Goal: Information Seeking & Learning: Learn about a topic

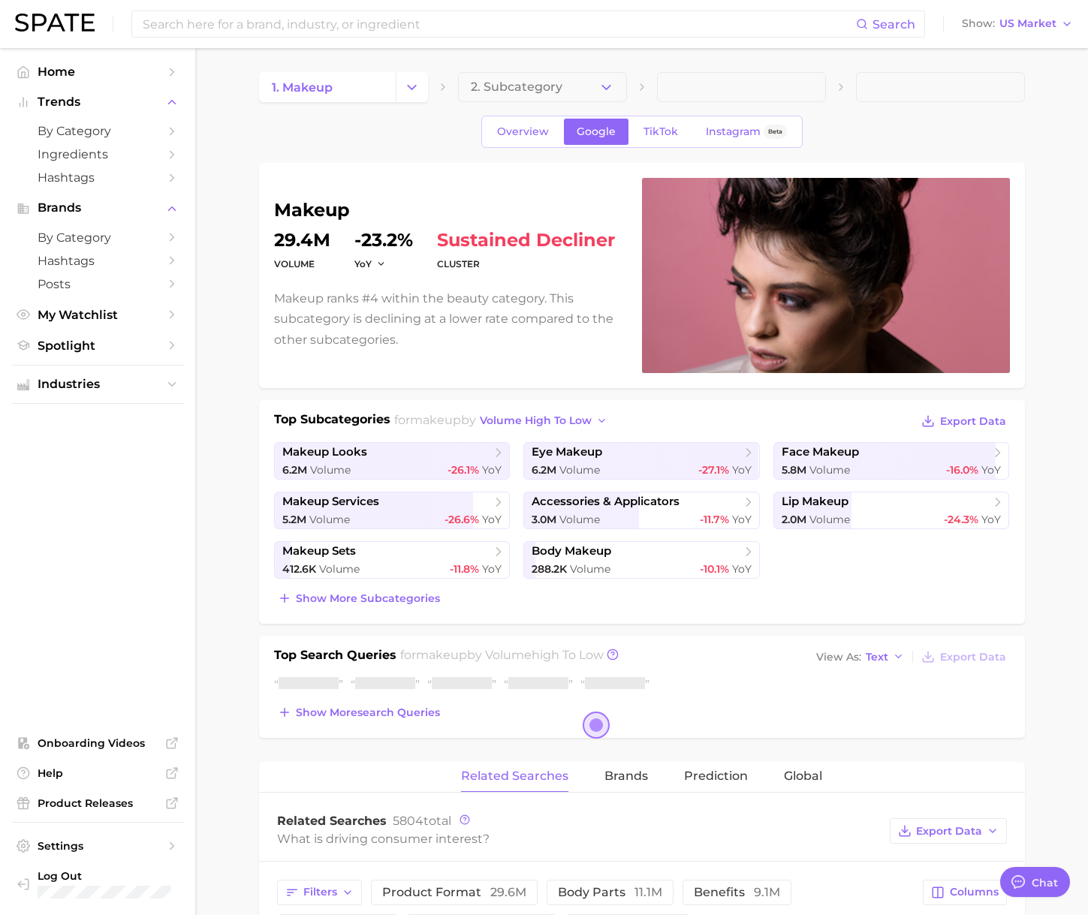
type textarea "x"
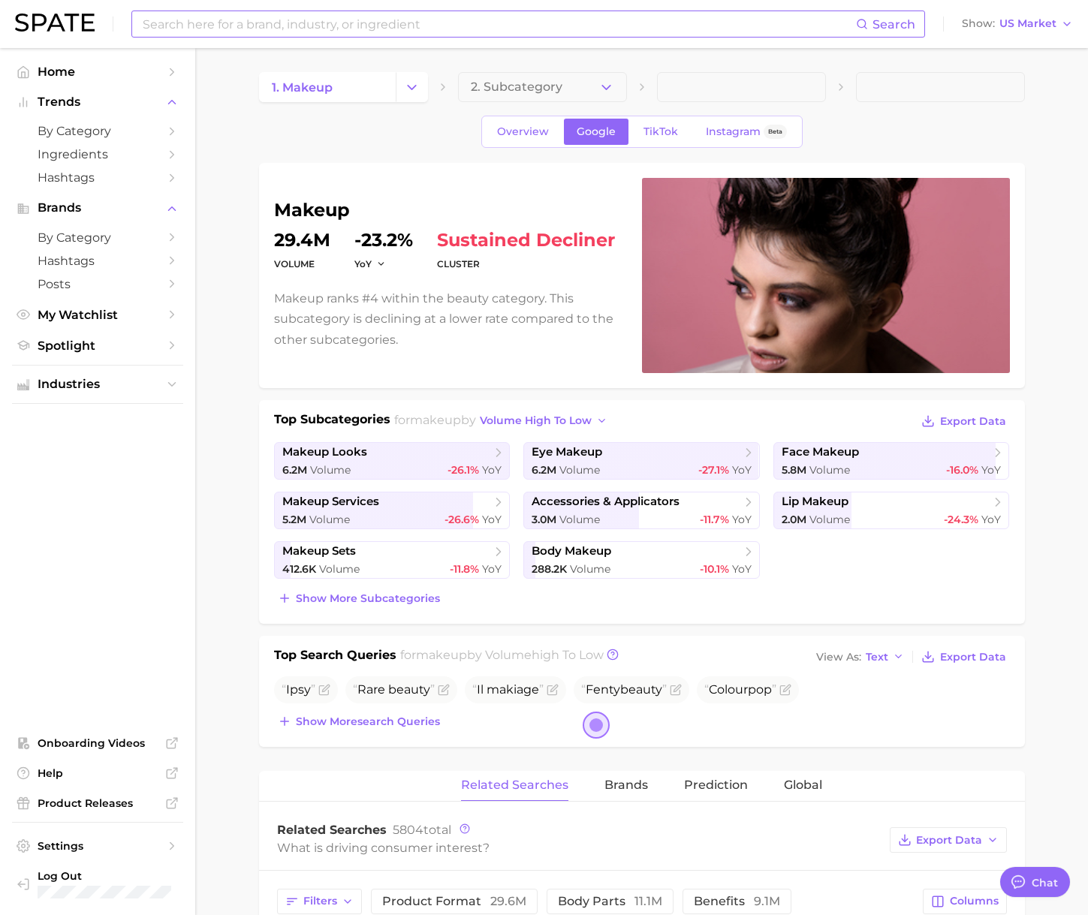
click at [248, 26] on input at bounding box center [498, 24] width 715 height 26
type input "j"
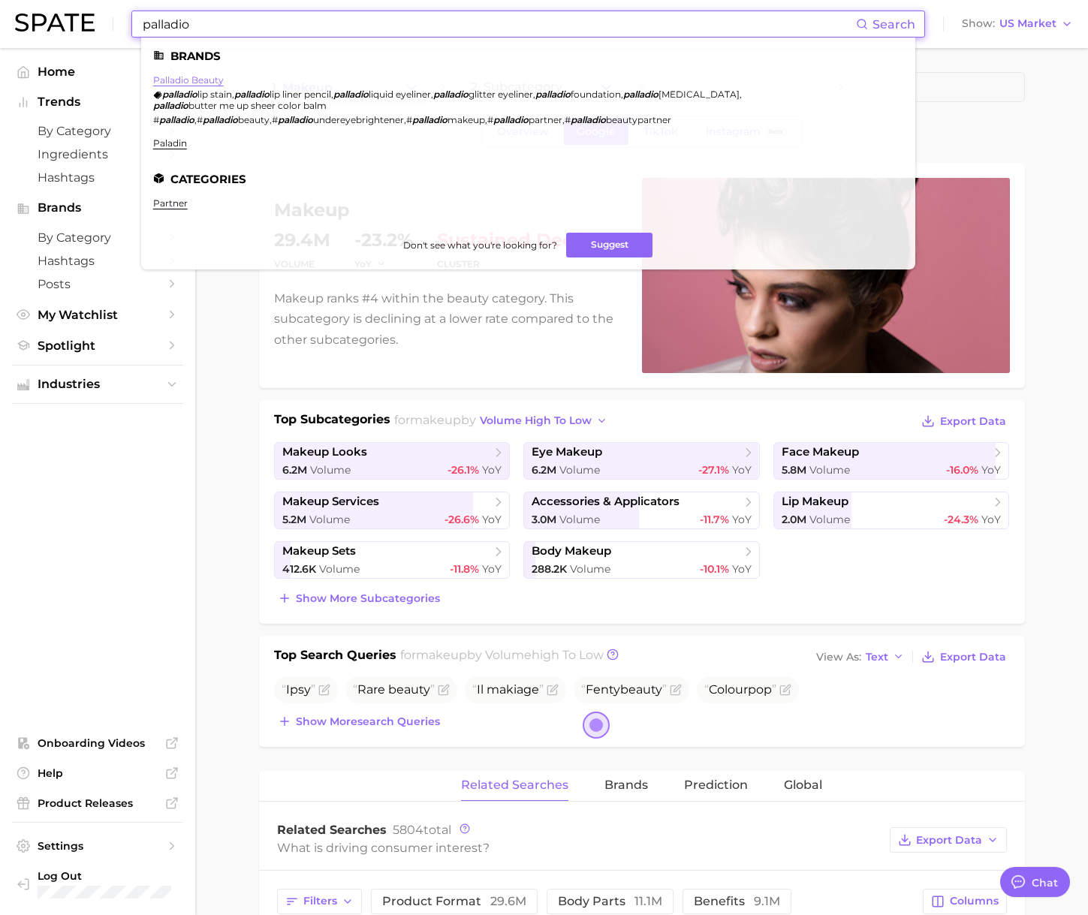
type input "palladio"
click at [196, 80] on link "palladio beauty" at bounding box center [188, 79] width 71 height 11
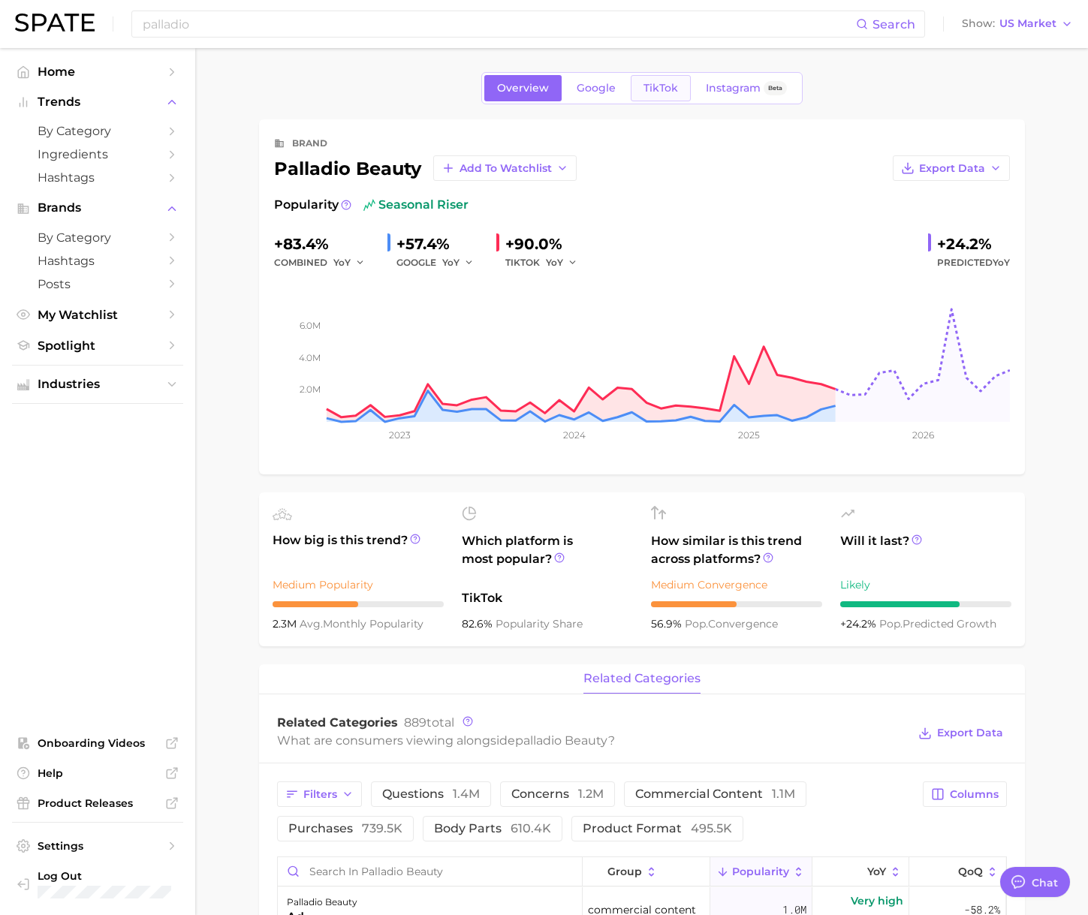
click at [668, 76] on link "TikTok" at bounding box center [661, 88] width 60 height 26
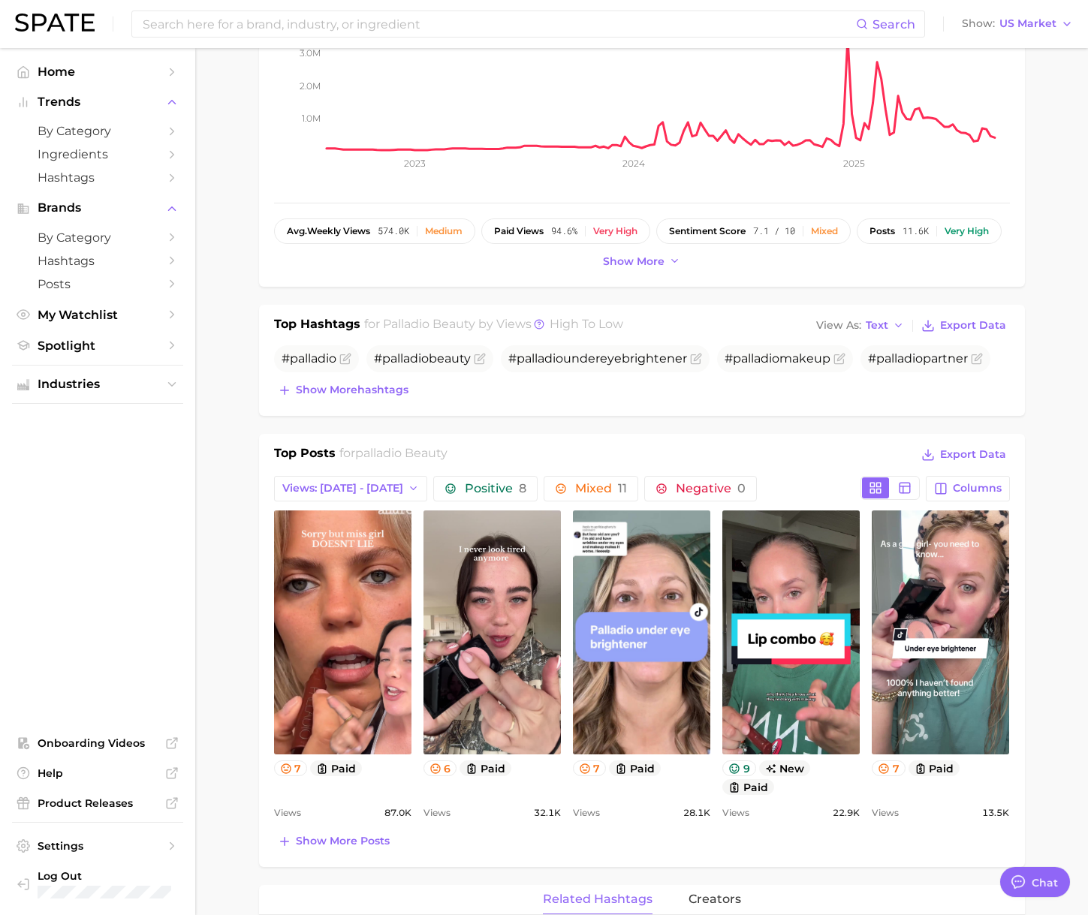
scroll to position [339, 0]
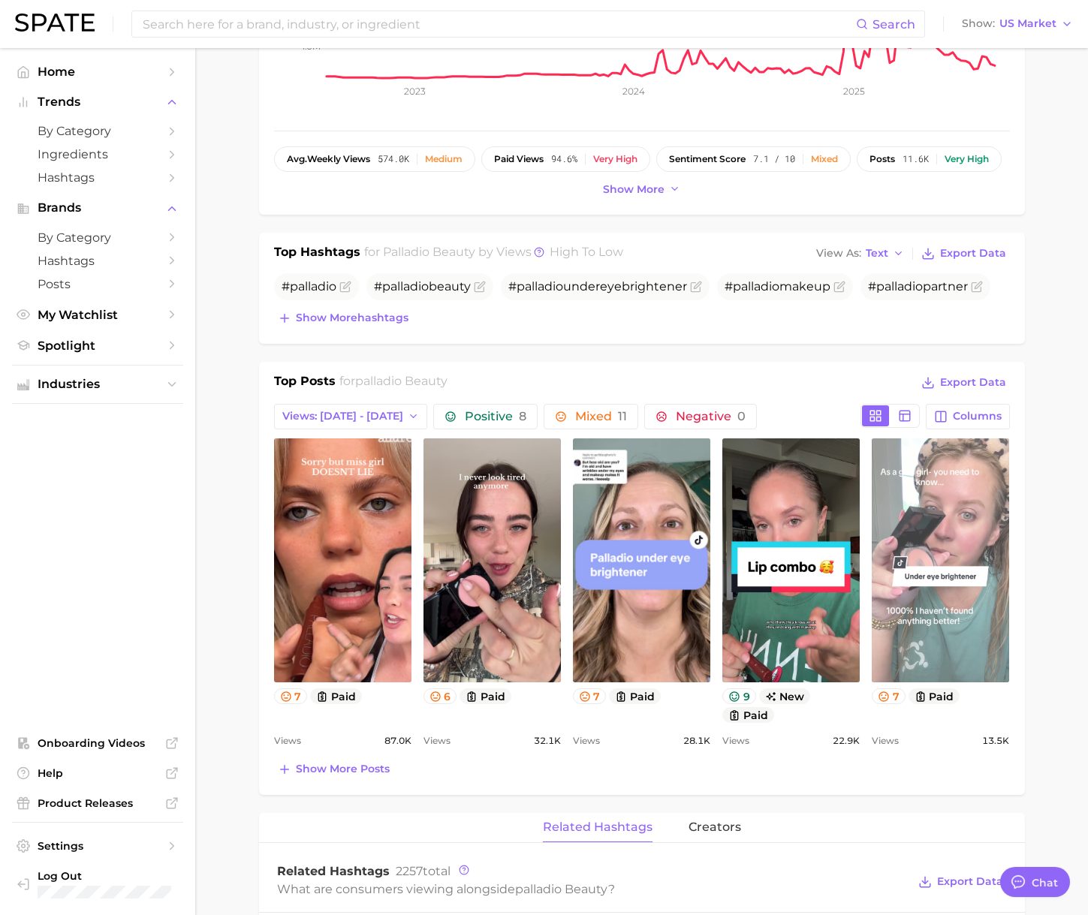
click at [942, 511] on link "view post on TikTok" at bounding box center [940, 560] width 137 height 244
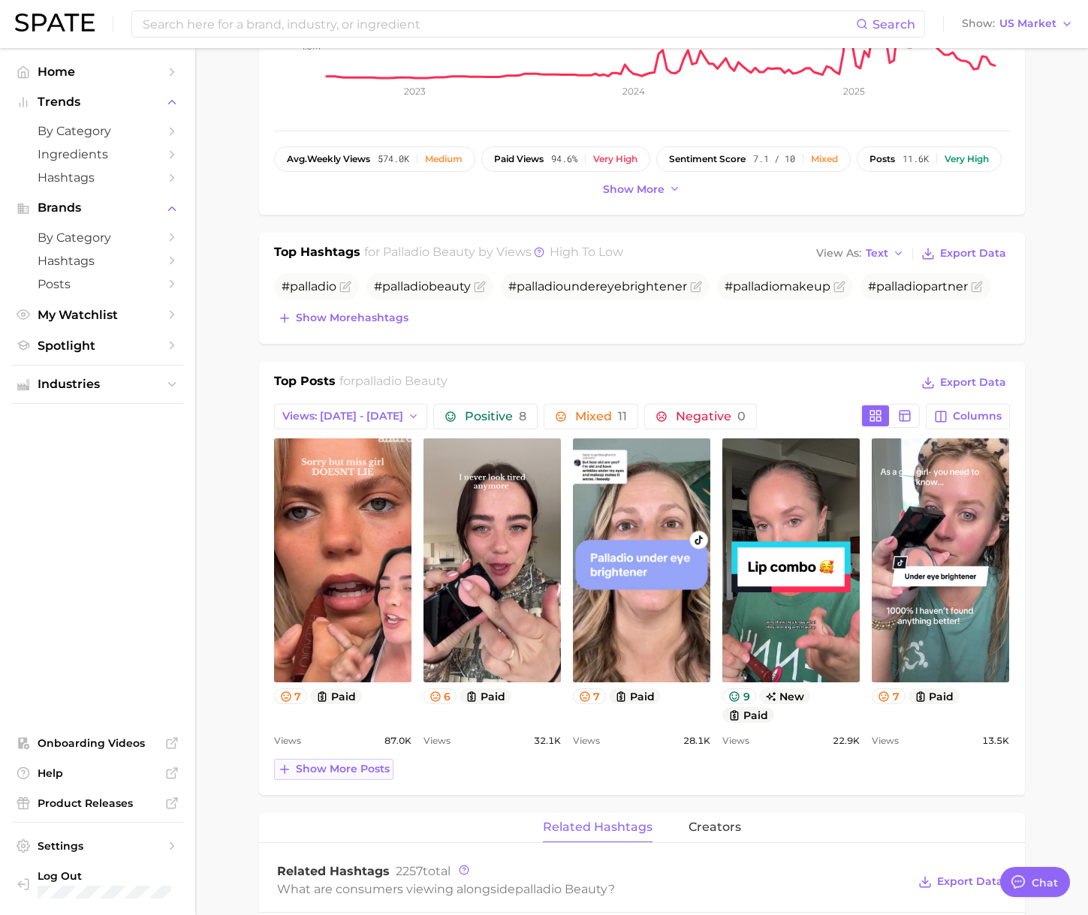
click at [360, 769] on span "Show more posts" at bounding box center [343, 769] width 94 height 13
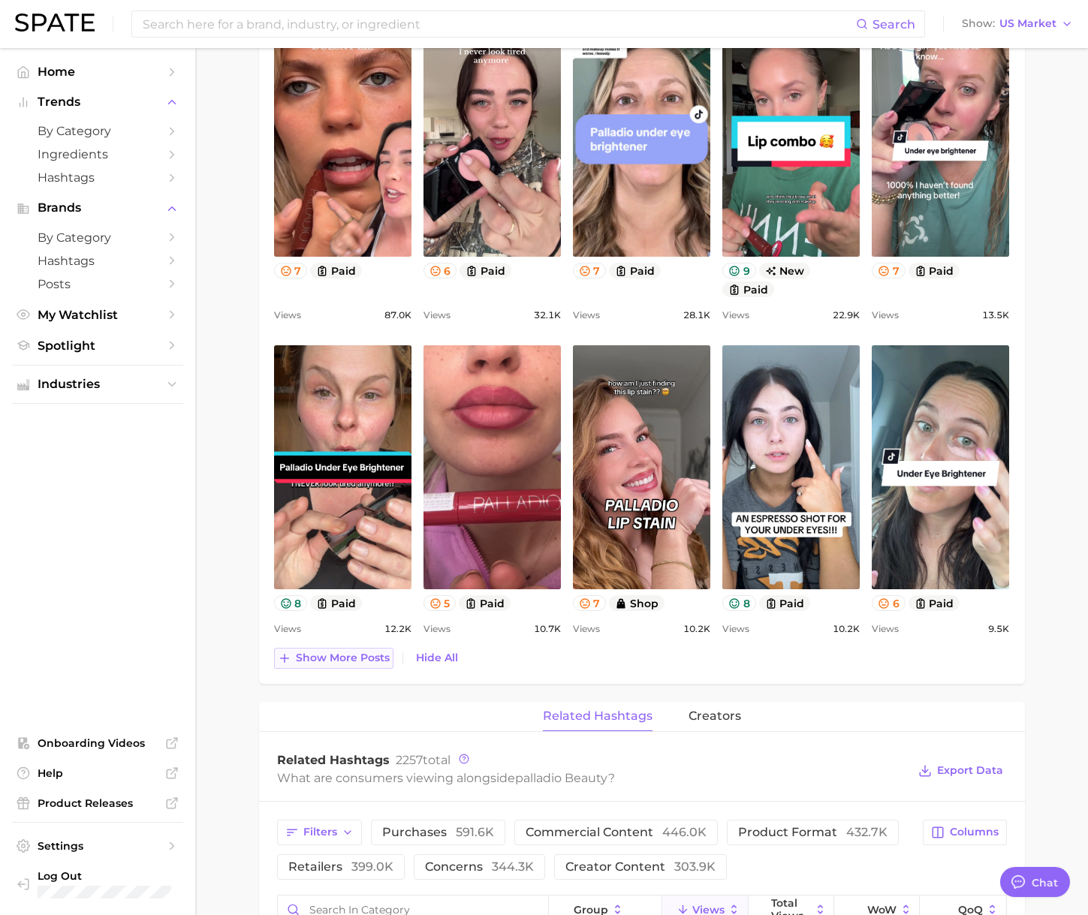
scroll to position [777, 0]
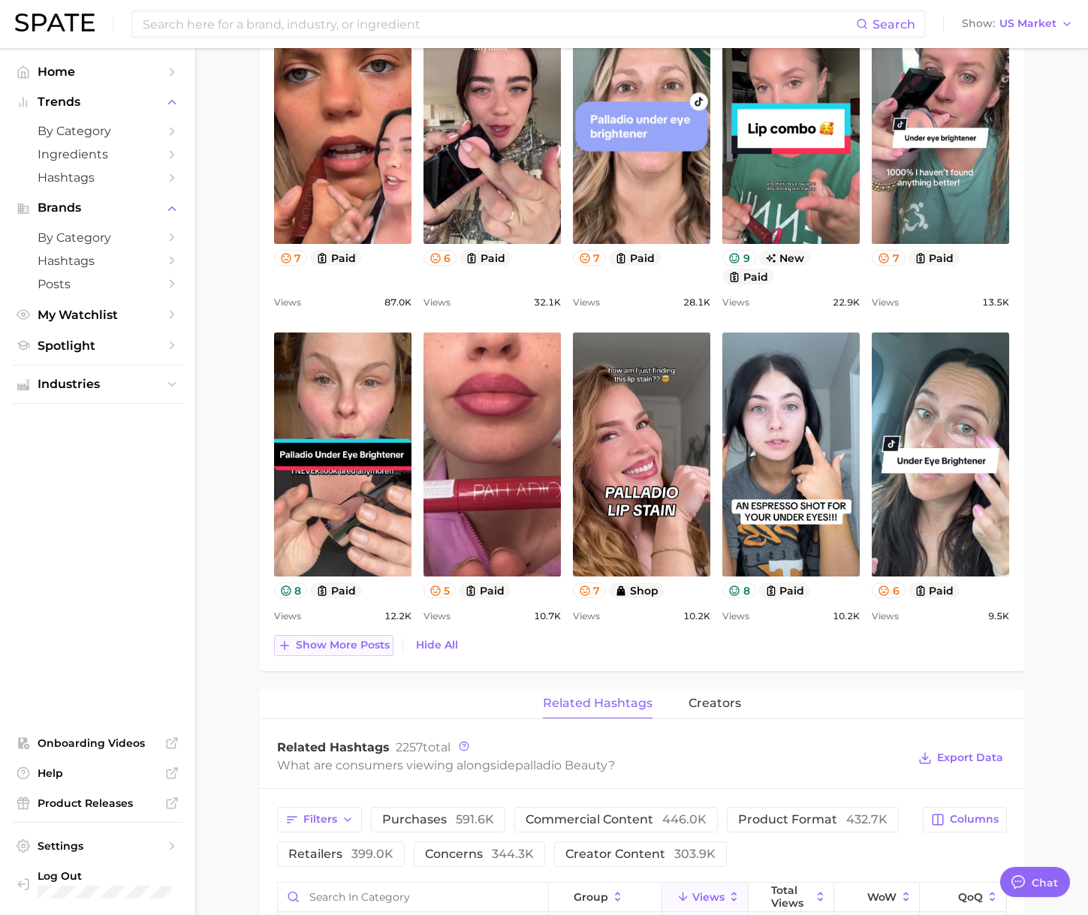
click at [314, 635] on button "Show more posts" at bounding box center [333, 645] width 119 height 21
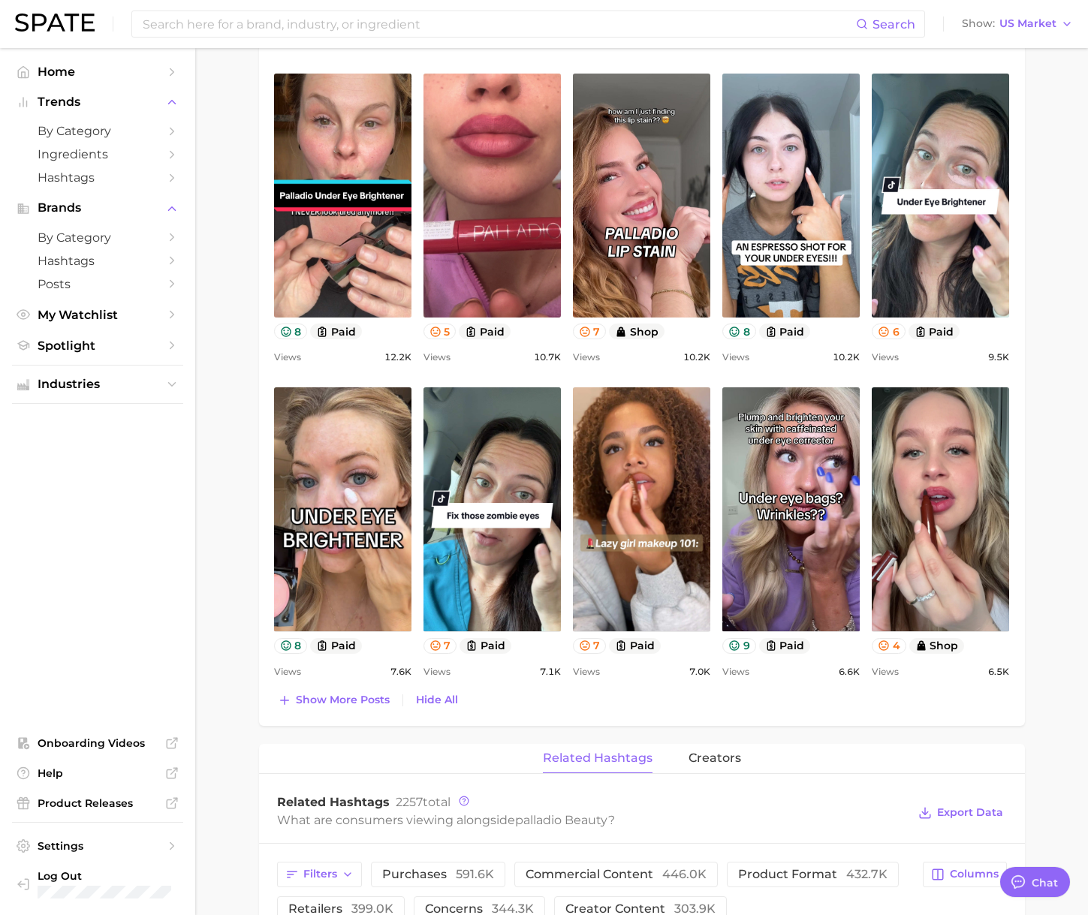
scroll to position [0, 0]
click at [333, 700] on span "Show more posts" at bounding box center [343, 700] width 94 height 13
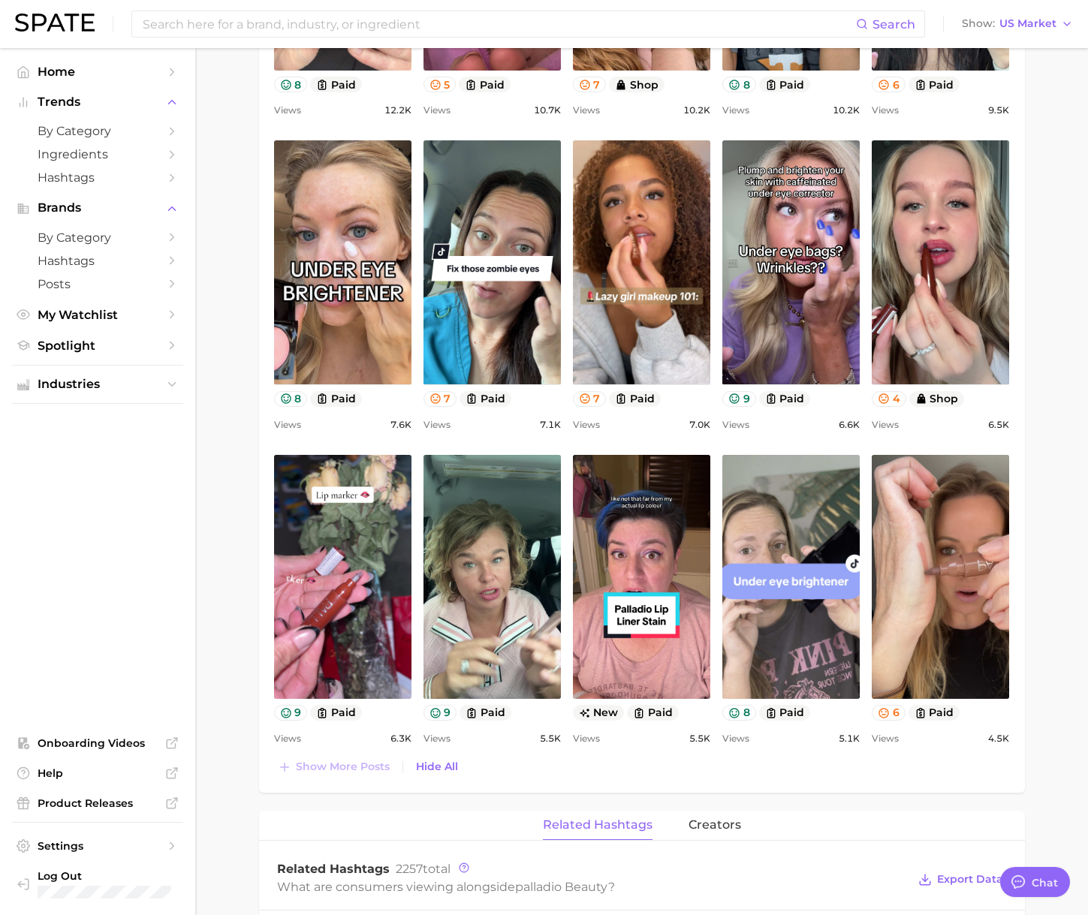
scroll to position [1283, 0]
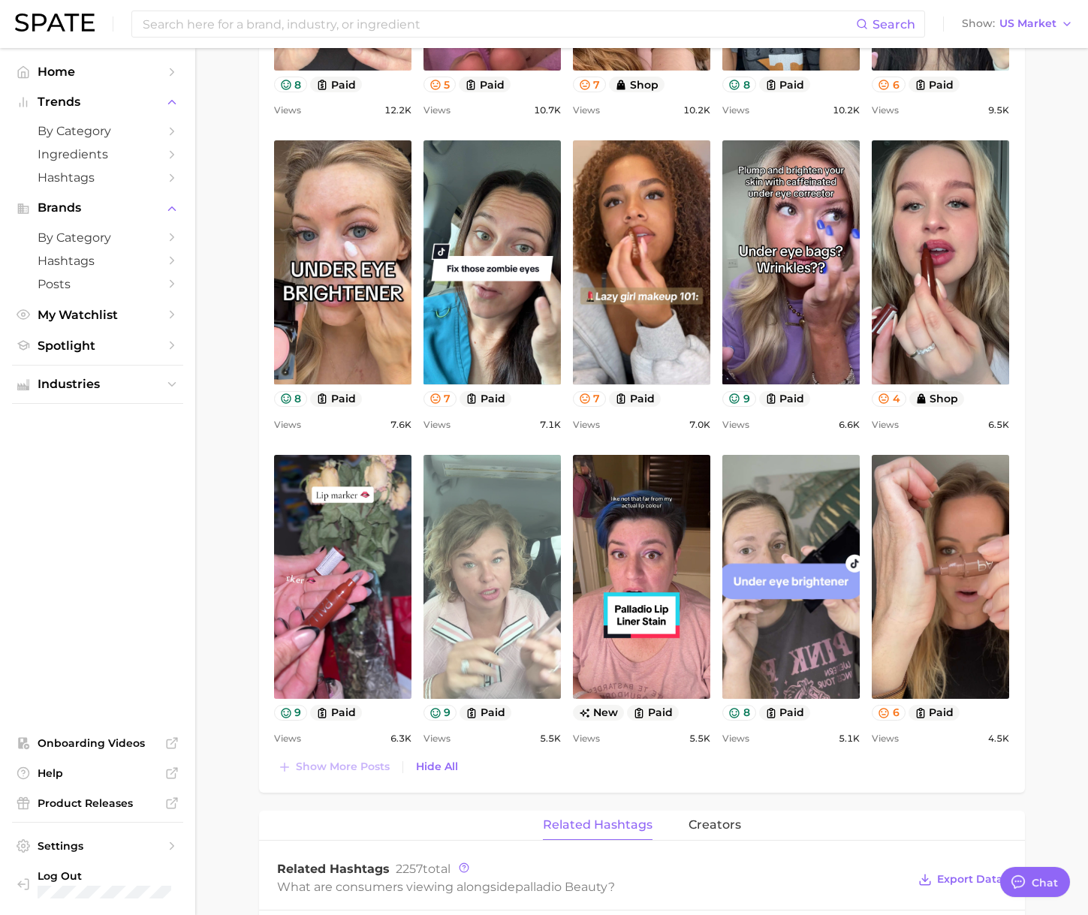
click at [504, 602] on link "view post on TikTok" at bounding box center [491, 577] width 137 height 244
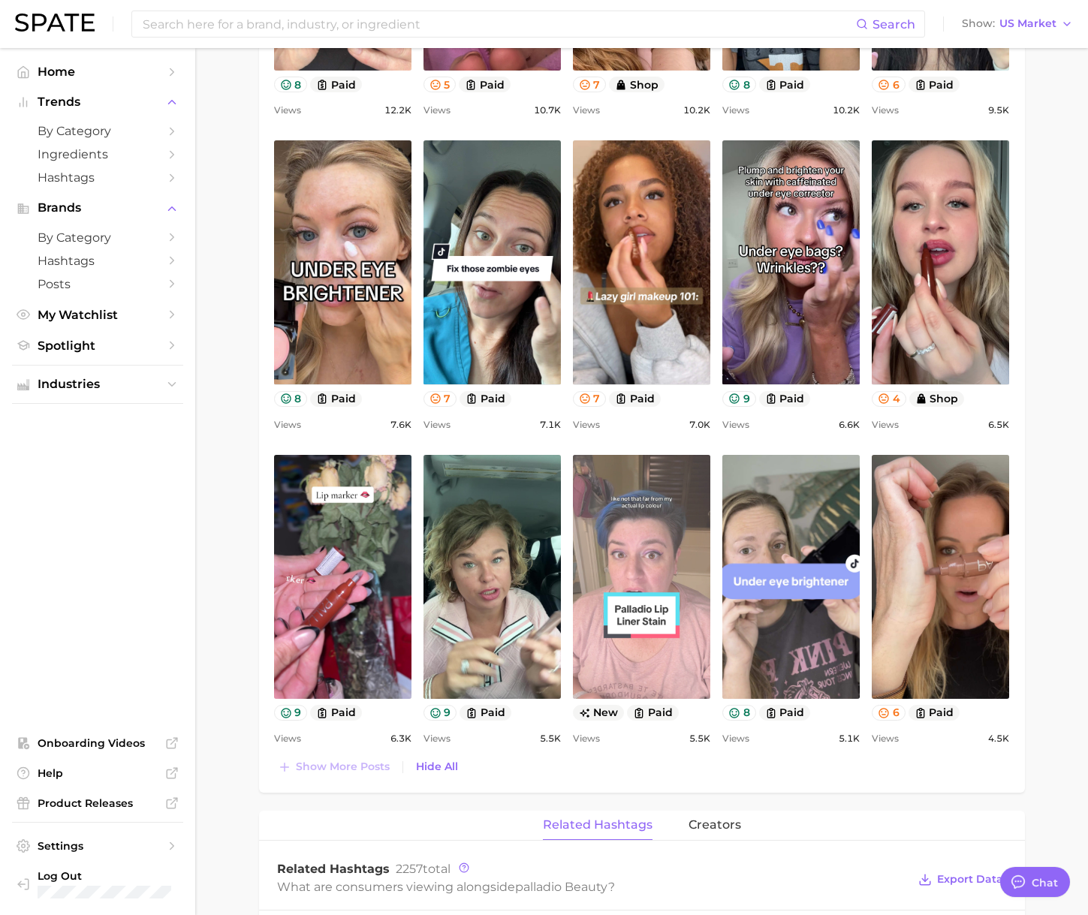
click at [659, 590] on link "view post on TikTok" at bounding box center [641, 577] width 137 height 244
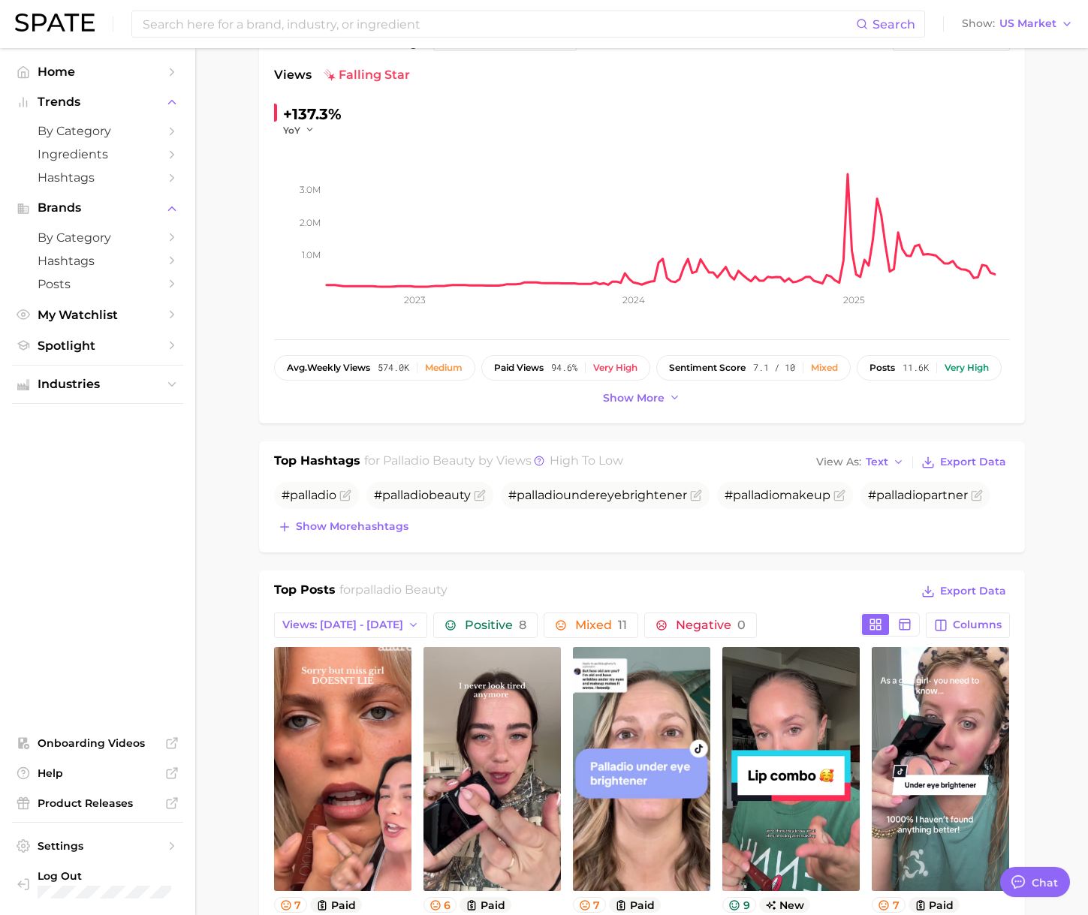
scroll to position [0, 0]
